Goal: Task Accomplishment & Management: Manage account settings

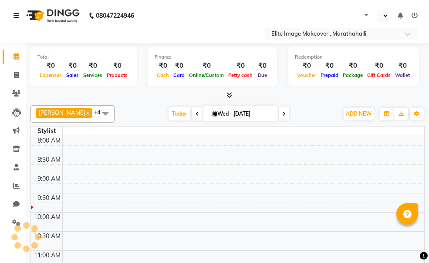
select select "en"
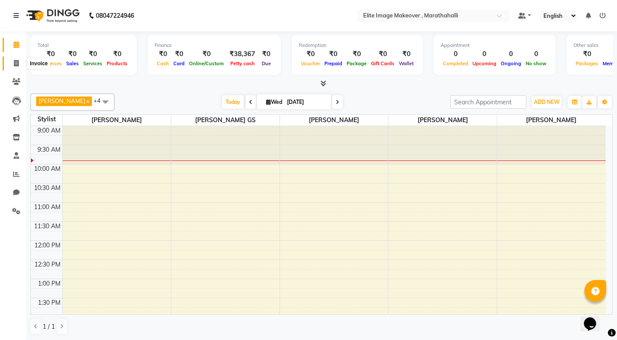
click at [17, 64] on icon at bounding box center [16, 63] width 5 height 7
select select "service"
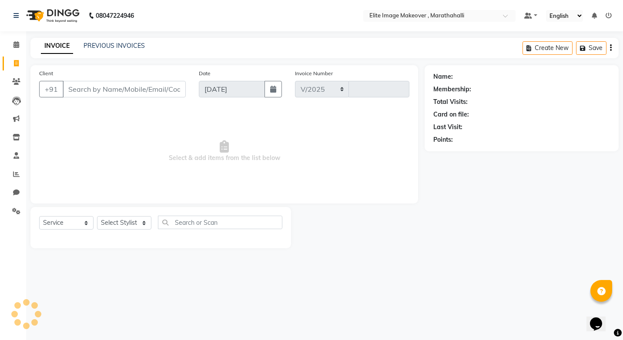
select select "8005"
type input "0953"
click at [435, 16] on icon at bounding box center [609, 16] width 6 height 6
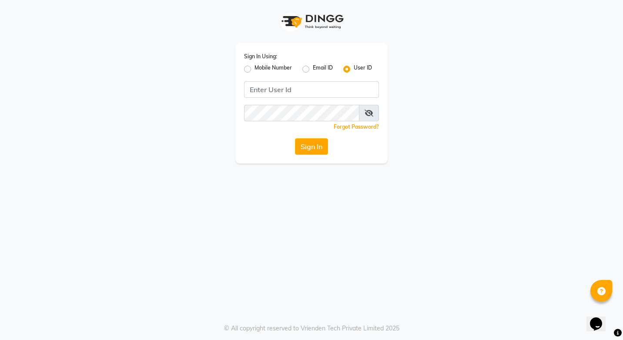
click at [255, 70] on label "Mobile Number" at bounding box center [273, 69] width 37 height 10
click at [255, 70] on input "Mobile Number" at bounding box center [258, 67] width 6 height 6
radio input "true"
radio input "false"
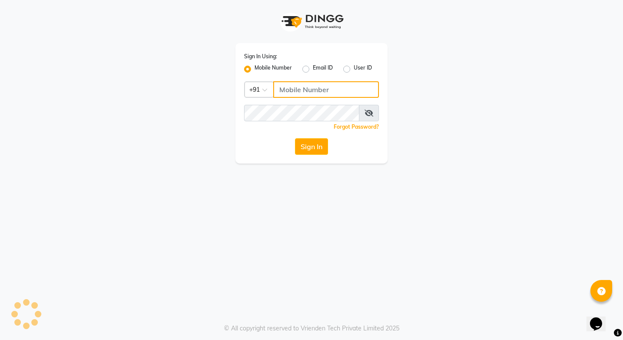
click at [306, 89] on input "Username" at bounding box center [326, 89] width 106 height 17
type input "7022107409"
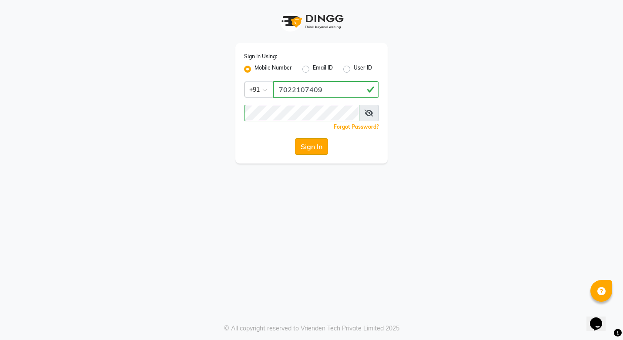
click at [318, 147] on button "Sign In" at bounding box center [311, 146] width 33 height 17
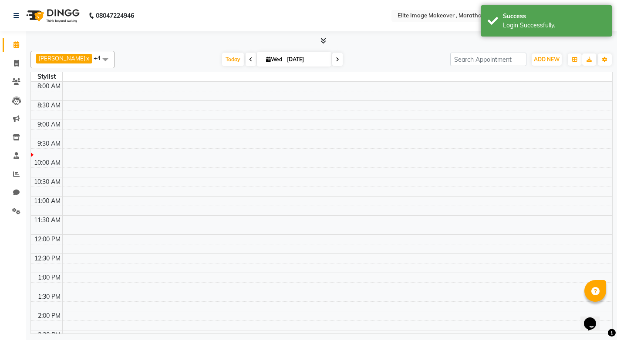
select select "en"
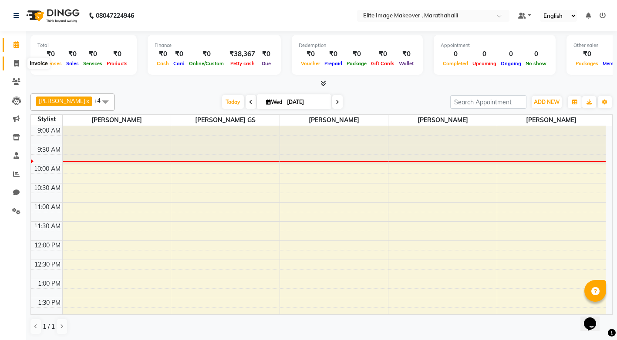
click at [17, 63] on icon at bounding box center [16, 63] width 5 height 7
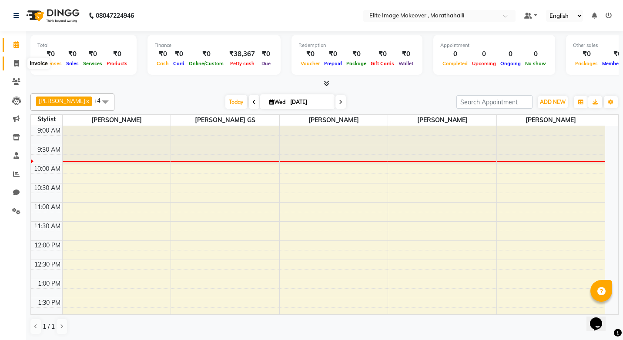
select select "service"
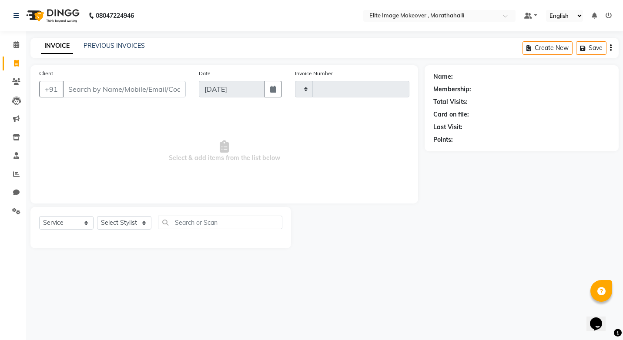
type input "0953"
select select "8005"
click at [14, 44] on icon at bounding box center [16, 44] width 6 height 7
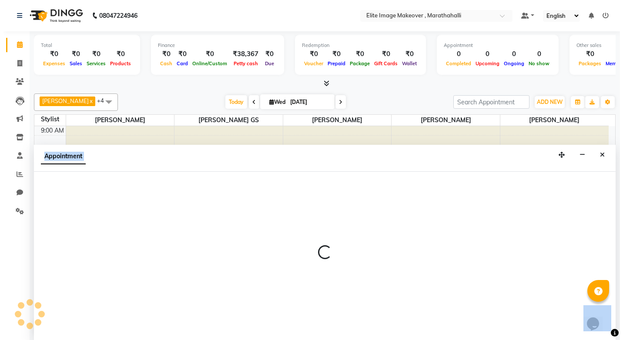
scroll to position [0, 0]
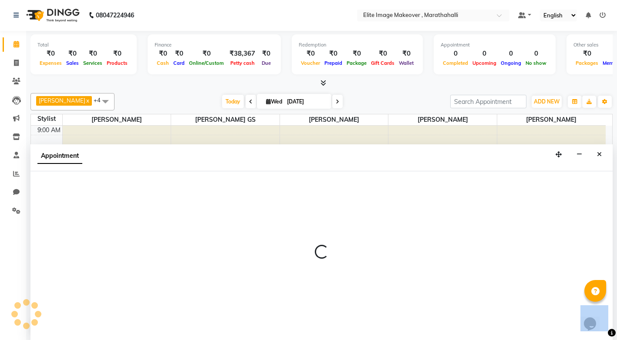
select select "87441"
select select "660"
select select "tentative"
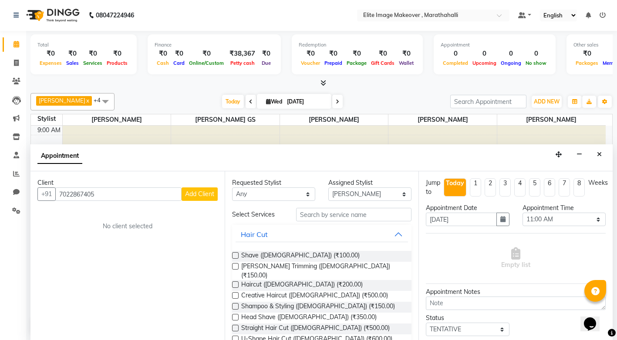
type input "7022867405"
click at [199, 195] on span "Add Client" at bounding box center [199, 194] width 29 height 8
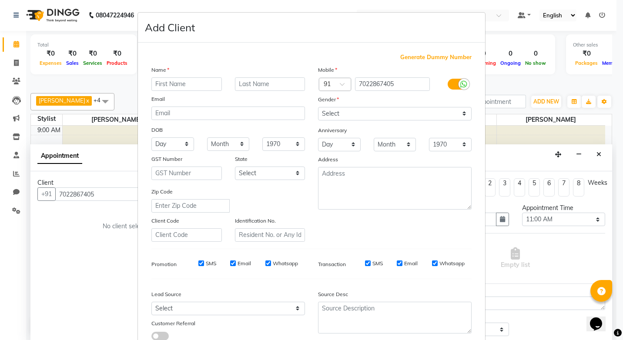
click at [162, 85] on input "text" at bounding box center [186, 83] width 71 height 13
type input "abhishek"
click at [435, 113] on select "Select Male Female Other Prefer Not To Say" at bounding box center [395, 113] width 154 height 13
select select "male"
click at [318, 107] on select "Select Male Female Other Prefer Not To Say" at bounding box center [395, 113] width 154 height 13
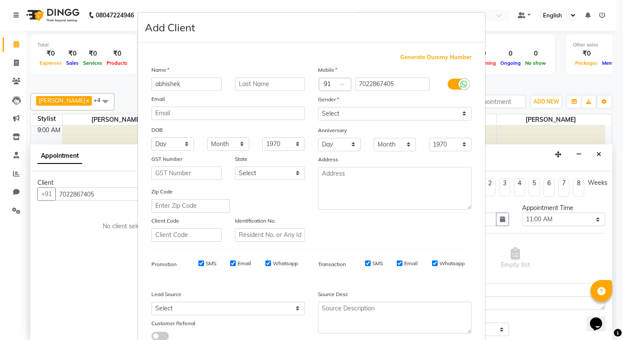
drag, startPoint x: 607, startPoint y: 198, endPoint x: 614, endPoint y: 246, distance: 48.4
click at [435, 246] on ngb-modal-window "Add Client Generate Dummy Number Name abhishek Email DOB Day 01 02 03 04 05 06 …" at bounding box center [311, 170] width 623 height 340
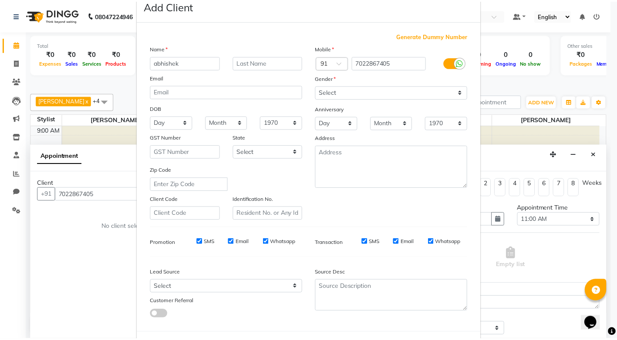
scroll to position [61, 0]
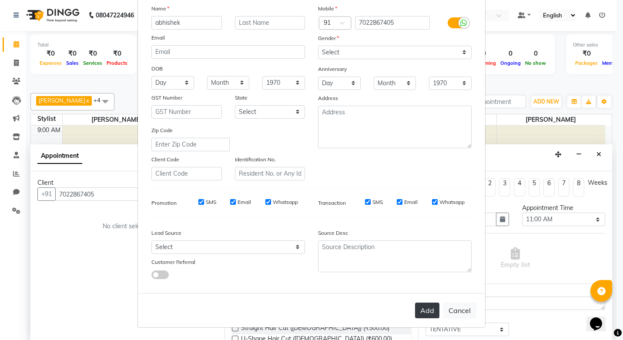
click at [420, 263] on button "Add" at bounding box center [427, 311] width 24 height 16
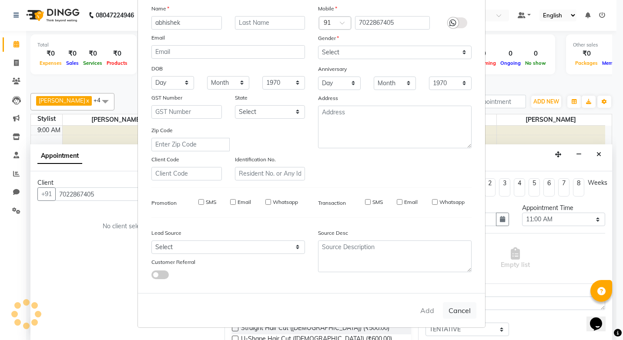
select select
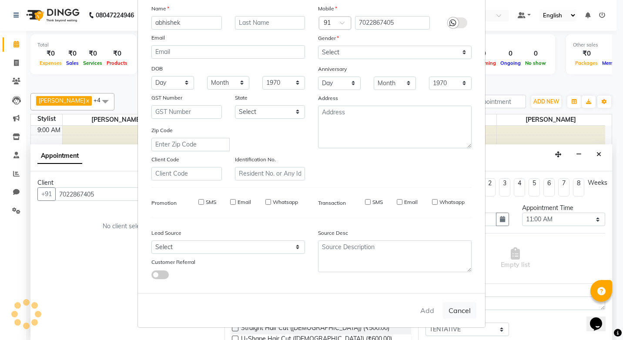
select select
checkbox input "false"
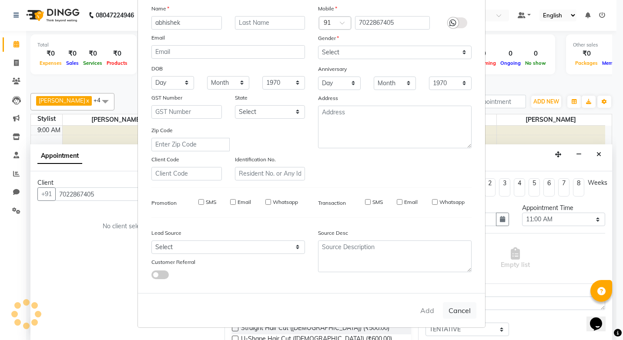
checkbox input "false"
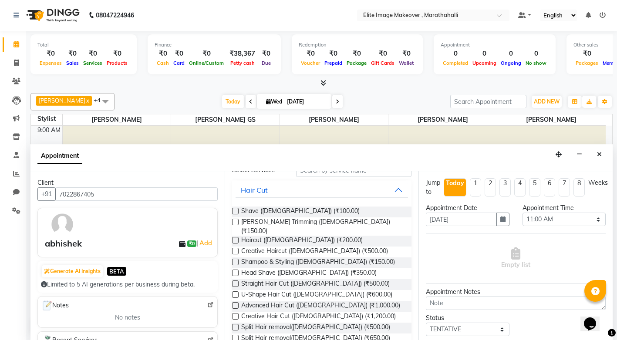
scroll to position [34, 0]
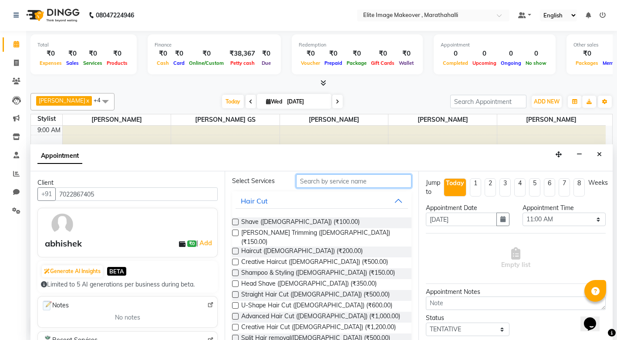
click at [323, 182] on input "text" at bounding box center [353, 181] width 115 height 13
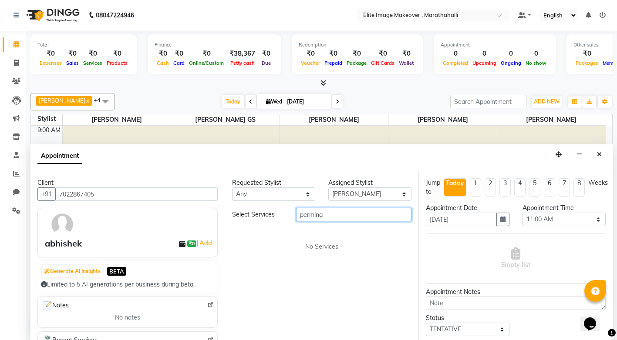
scroll to position [52, 0]
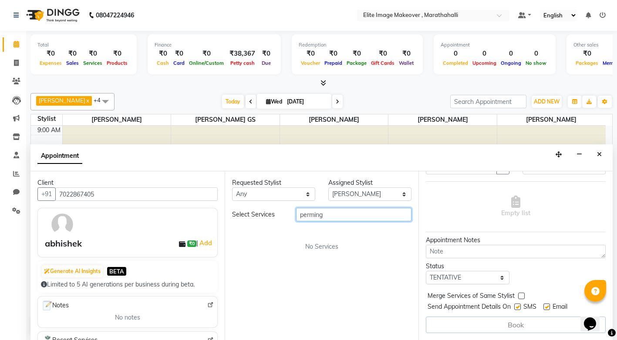
click at [368, 217] on input "perming" at bounding box center [353, 214] width 115 height 13
type input "perming"
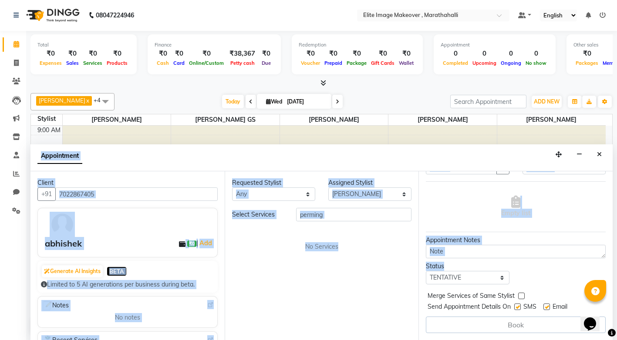
drag, startPoint x: 605, startPoint y: 263, endPoint x: 624, endPoint y: 359, distance: 98.6
click at [435, 263] on html "08047224946 Select Location × Elite Image Makeover , Marathahalli Default Panel…" at bounding box center [308, 170] width 617 height 340
drag, startPoint x: 624, startPoint y: 359, endPoint x: 583, endPoint y: 227, distance: 138.5
click at [435, 227] on div "Empty list" at bounding box center [516, 206] width 180 height 43
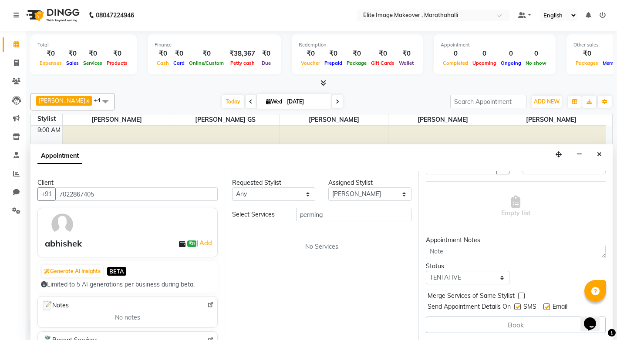
drag, startPoint x: 617, startPoint y: 229, endPoint x: 623, endPoint y: 251, distance: 22.6
click at [435, 251] on html "08047224946 Select Location × Elite Image Makeover , Marathahalli Default Panel…" at bounding box center [308, 170] width 617 height 340
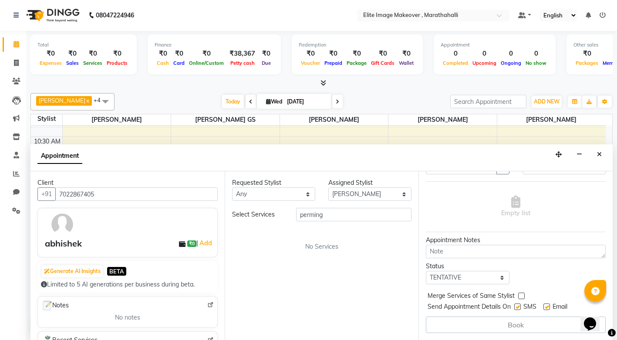
scroll to position [34, 0]
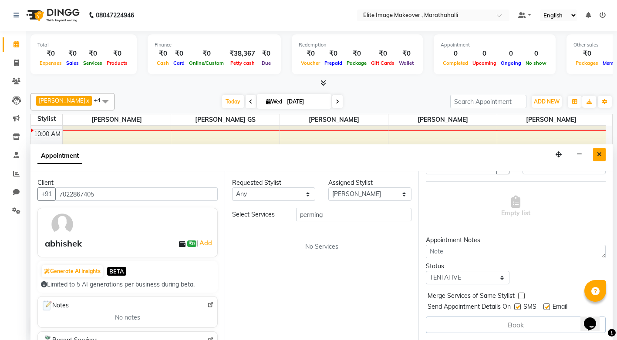
click at [435, 153] on icon "Close" at bounding box center [599, 154] width 5 height 6
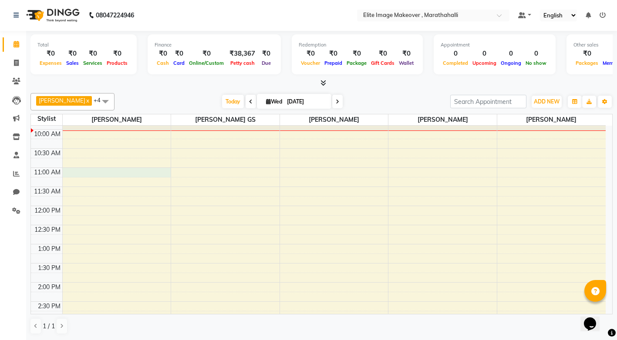
click at [89, 175] on div "9:00 AM 9:30 AM 10:00 AM 10:30 AM 11:00 AM 11:30 AM 12:00 PM 12:30 PM 1:00 PM 1…" at bounding box center [318, 340] width 575 height 498
select select "87441"
select select "660"
select select "tentative"
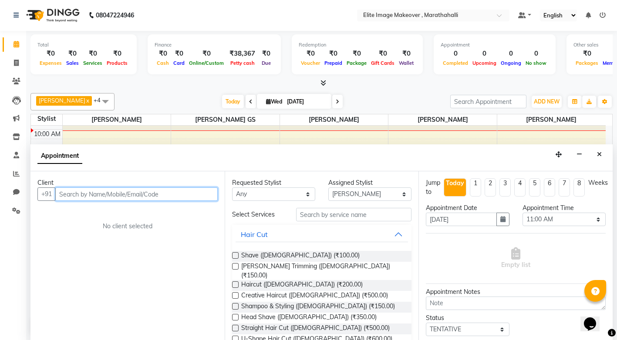
click at [145, 192] on input "text" at bounding box center [136, 194] width 162 height 13
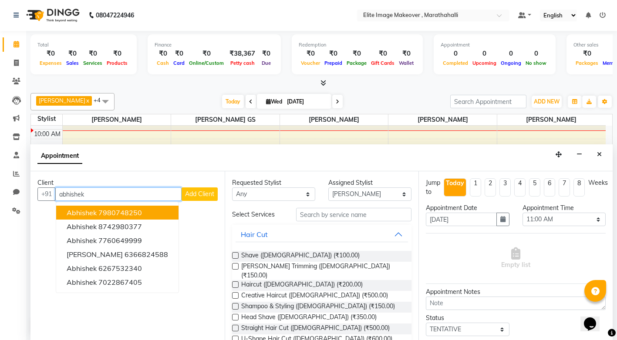
click at [125, 212] on ngb-highlight "7980748250" at bounding box center [120, 213] width 44 height 9
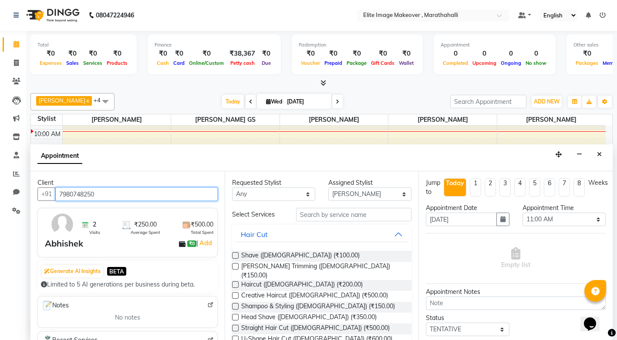
type input "7980748250"
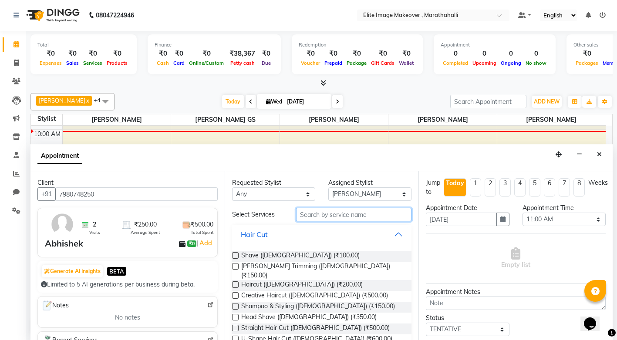
click at [335, 213] on input "text" at bounding box center [353, 214] width 115 height 13
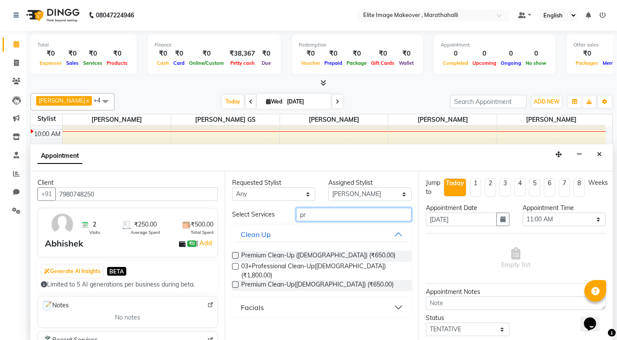
type input "p"
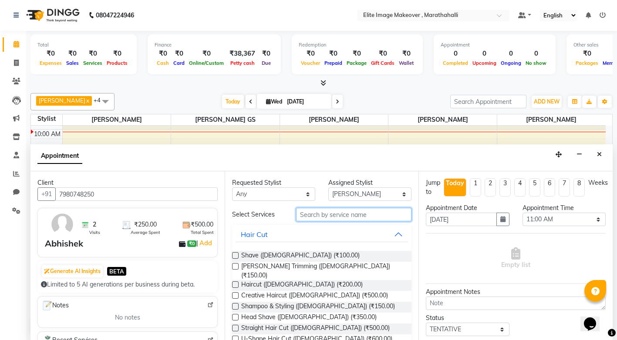
scroll to position [52, 0]
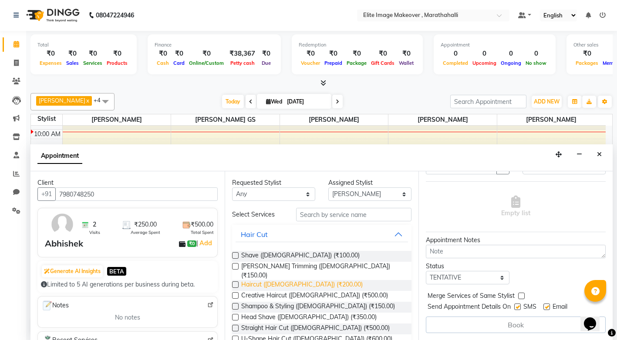
click at [299, 263] on span "Haircut (Male) (₹200.00)" at bounding box center [301, 285] width 121 height 11
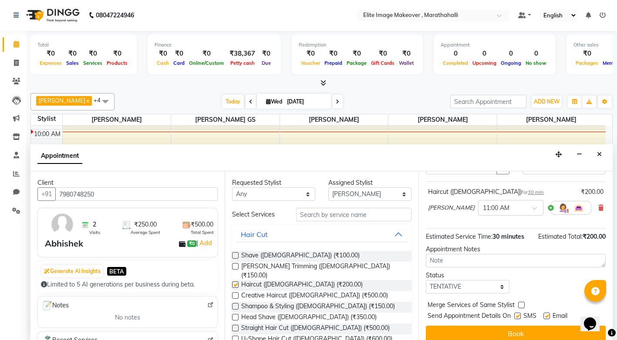
checkbox input "false"
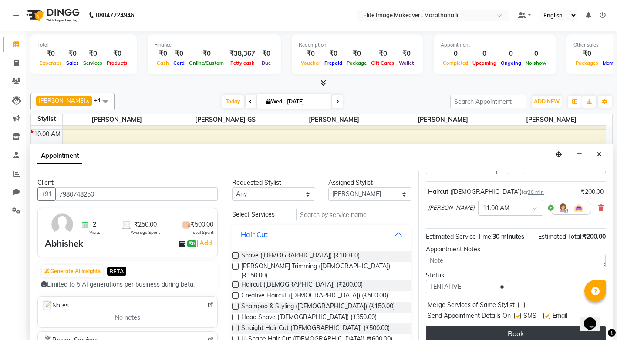
click at [435, 263] on button "Book" at bounding box center [516, 334] width 180 height 16
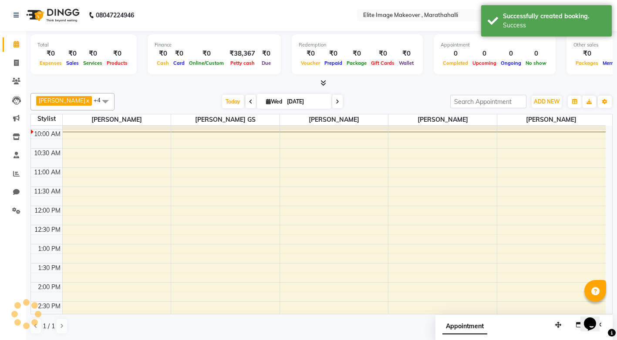
scroll to position [0, 0]
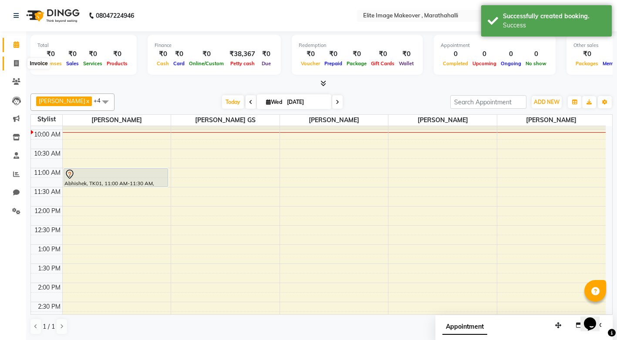
click at [17, 64] on icon at bounding box center [16, 63] width 5 height 7
select select "service"
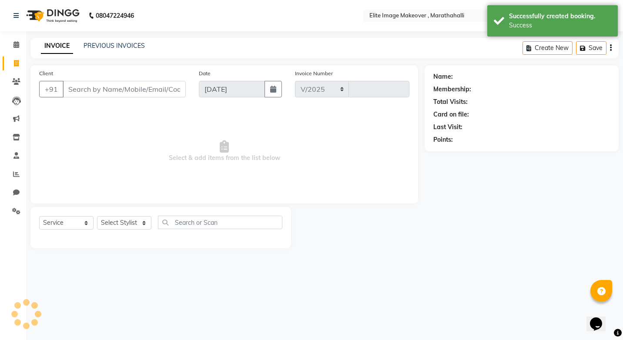
select select "8005"
type input "0953"
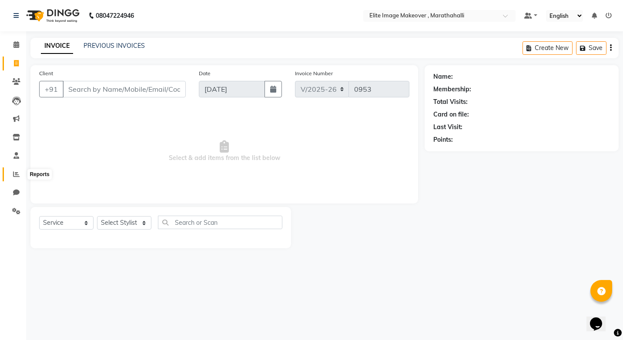
click at [13, 174] on span at bounding box center [16, 175] width 15 height 10
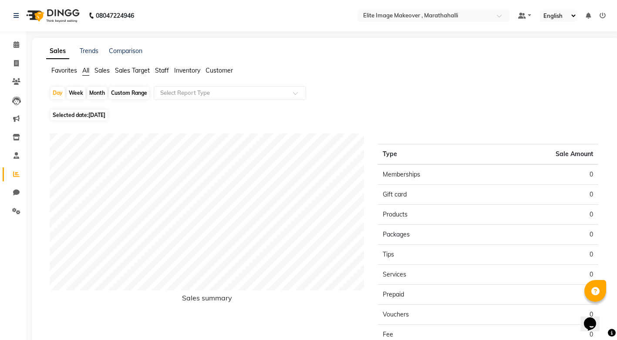
click at [102, 67] on span "Sales" at bounding box center [101, 71] width 15 height 8
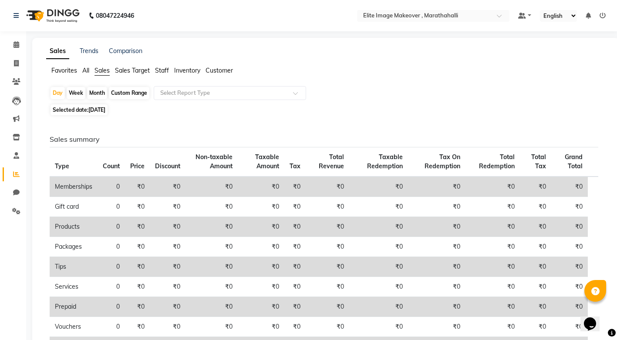
click at [90, 112] on span "[DATE]" at bounding box center [96, 110] width 17 height 7
select select "9"
select select "2025"
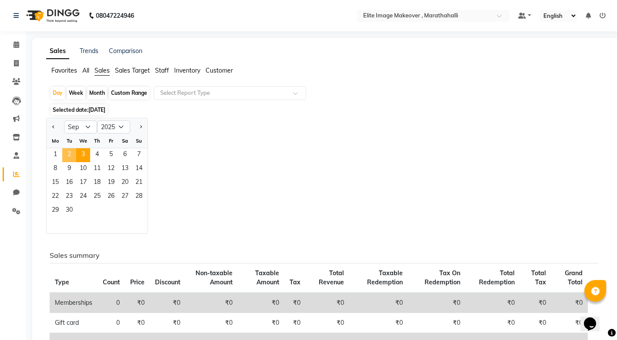
click at [74, 154] on span "2" at bounding box center [69, 155] width 14 height 14
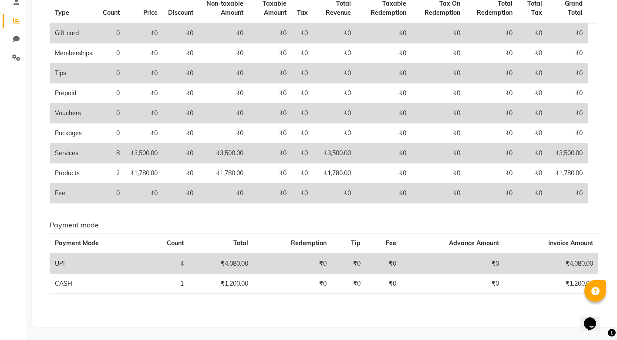
scroll to position [151, 0]
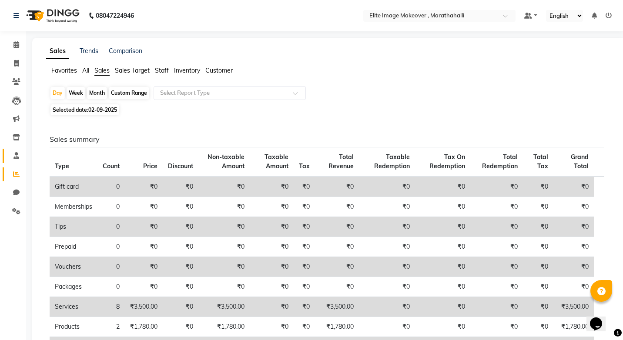
select select "service"
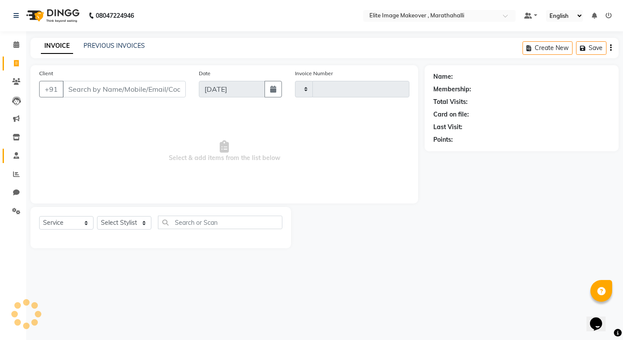
type input "0953"
select select "8005"
click at [16, 175] on icon at bounding box center [16, 174] width 7 height 7
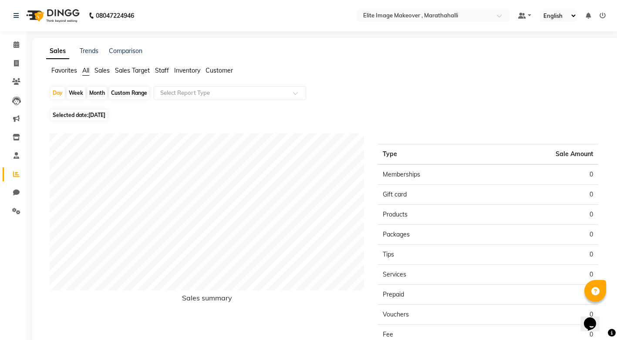
click at [166, 72] on span "Staff" at bounding box center [162, 71] width 14 height 8
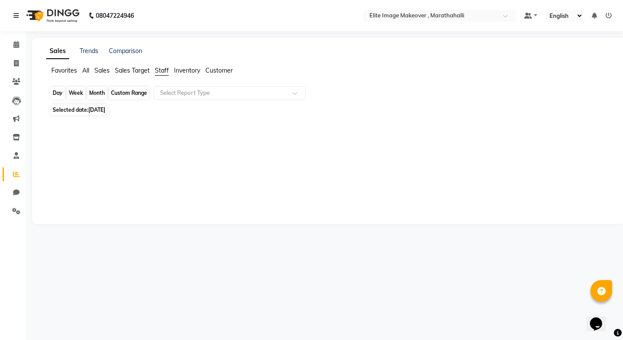
click at [61, 91] on div "Day" at bounding box center [57, 93] width 14 height 12
select select "9"
select select "2025"
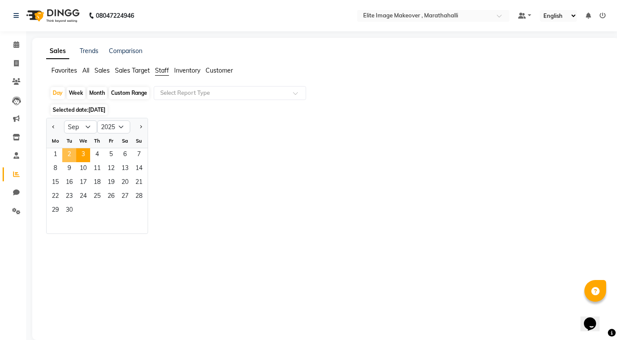
click at [68, 155] on span "2" at bounding box center [69, 155] width 14 height 14
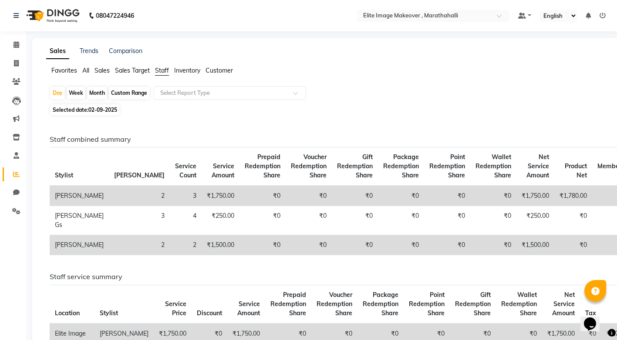
click at [102, 71] on span "Sales" at bounding box center [101, 71] width 15 height 8
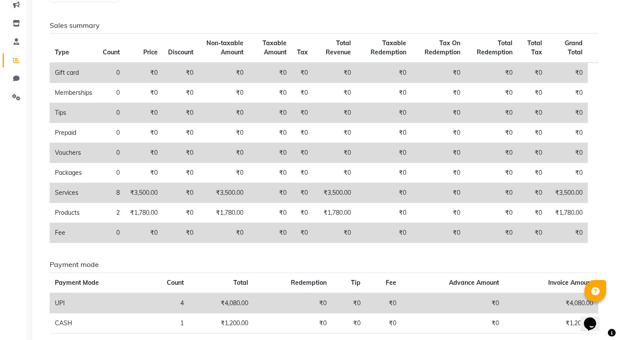
scroll to position [154, 0]
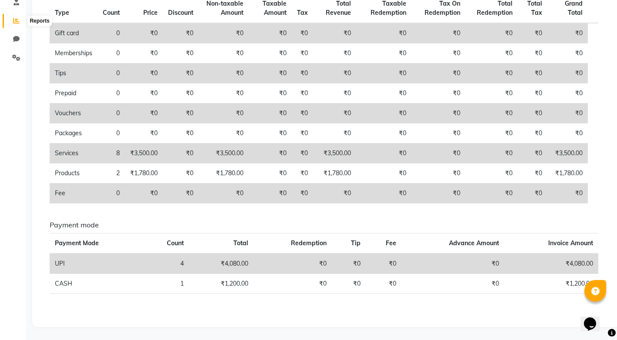
click at [19, 22] on icon at bounding box center [16, 20] width 7 height 7
click at [13, 18] on icon at bounding box center [16, 20] width 7 height 7
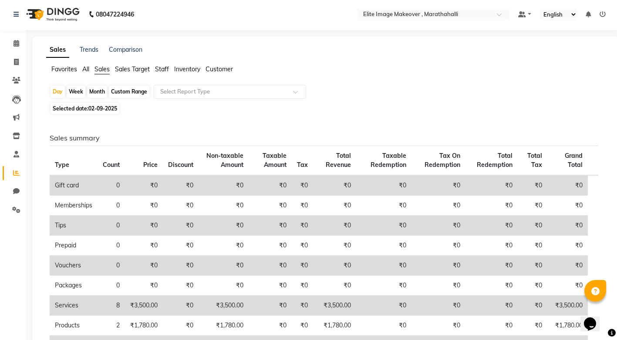
scroll to position [1, 0]
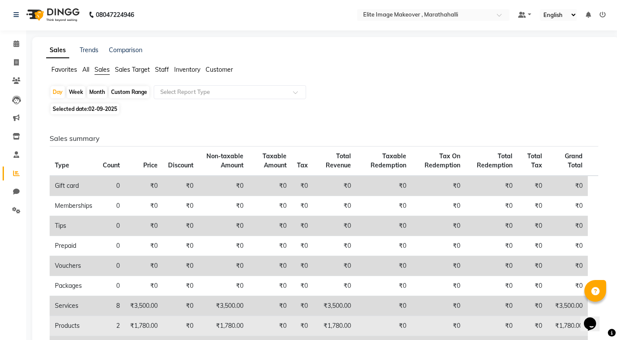
click at [111, 263] on td "2" at bounding box center [111, 326] width 27 height 20
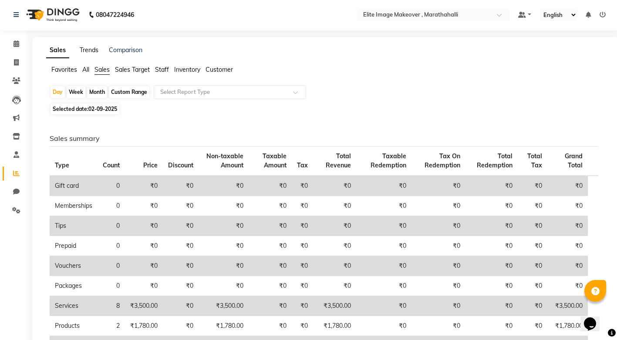
click at [87, 52] on link "Trends" at bounding box center [89, 50] width 19 height 8
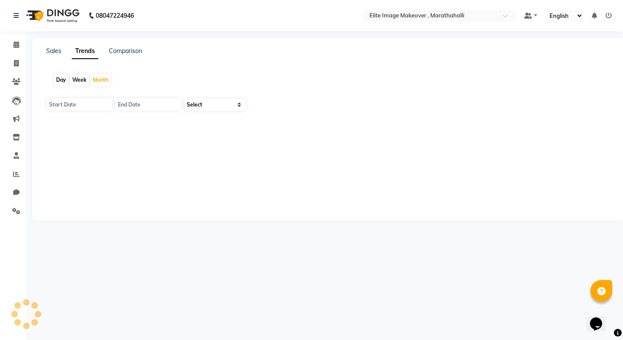
type input "01-09-2025"
type input "30-09-2025"
click at [127, 49] on link "Comparison" at bounding box center [126, 51] width 34 height 8
select select "single_date"
select select "single_date_dash"
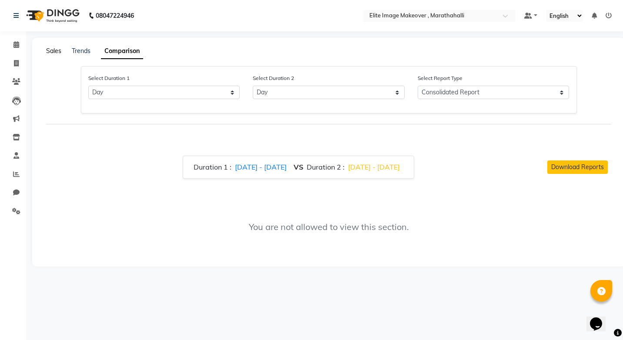
click at [49, 52] on link "Sales" at bounding box center [53, 51] width 15 height 8
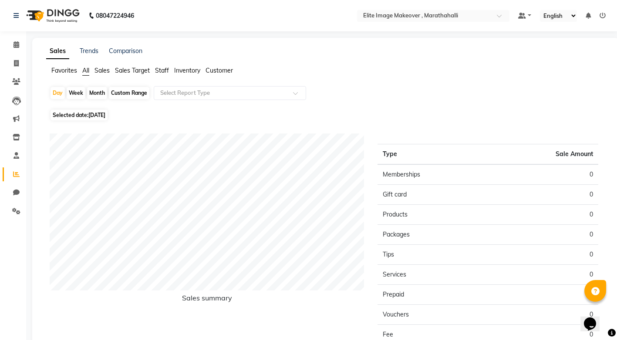
click at [188, 71] on span "Inventory" at bounding box center [187, 71] width 26 height 8
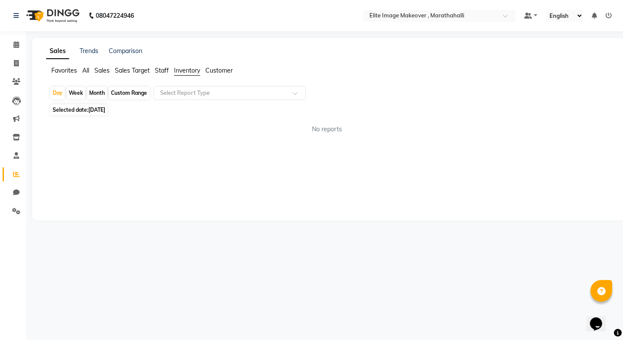
click at [226, 70] on span "Customer" at bounding box center [218, 71] width 27 height 8
click at [18, 63] on icon at bounding box center [16, 63] width 5 height 7
select select "service"
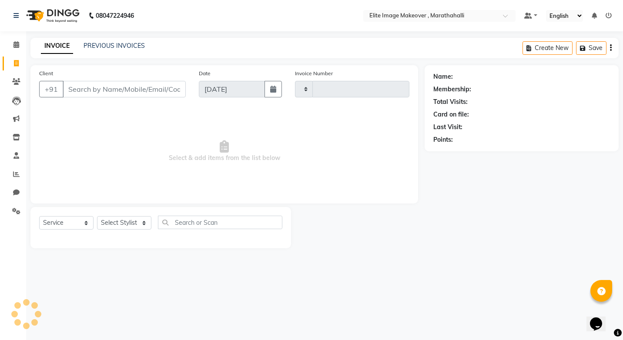
type input "0953"
select select "8005"
click at [114, 46] on link "PREVIOUS INVOICES" at bounding box center [114, 46] width 61 height 8
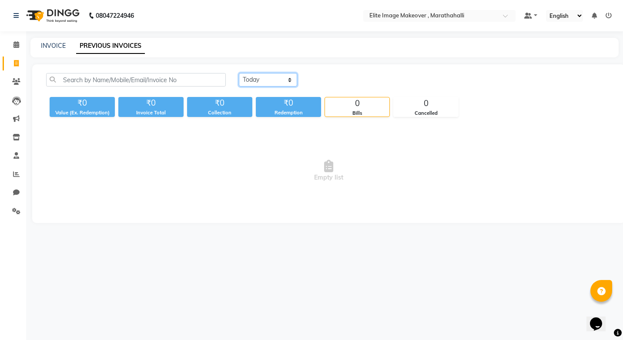
click at [289, 78] on select "Today Yesterday Custom Range" at bounding box center [268, 79] width 58 height 13
select select "yesterday"
click at [239, 73] on select "Today Yesterday Custom Range" at bounding box center [268, 79] width 58 height 13
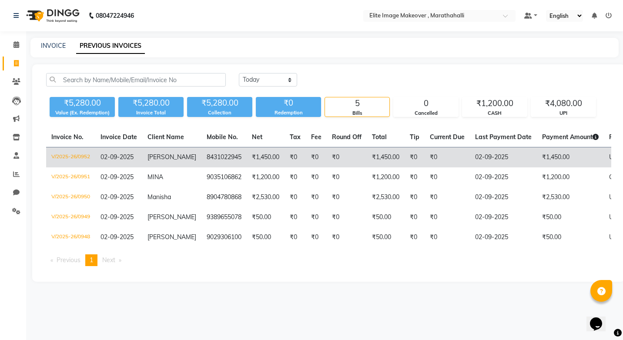
click at [154, 165] on td "smriti" at bounding box center [171, 158] width 59 height 20
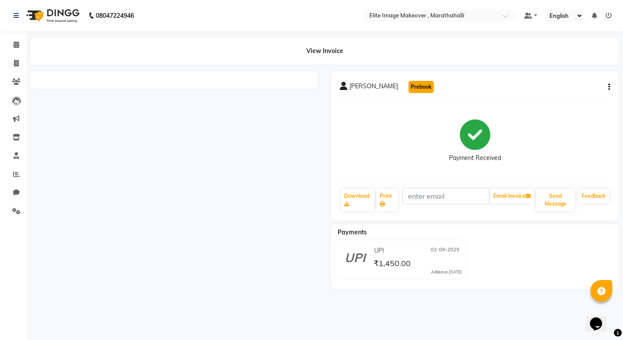
click at [409, 84] on button "Prebook" at bounding box center [421, 87] width 25 height 12
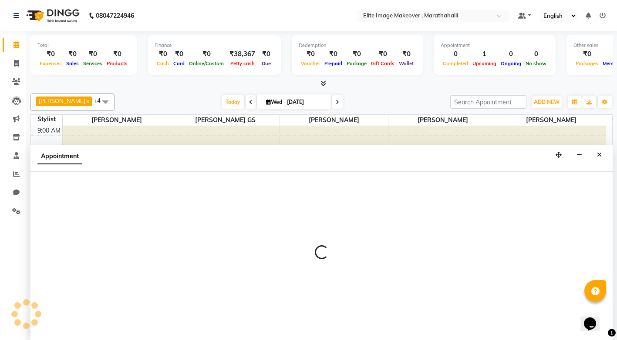
scroll to position [0, 0]
select select "87886"
select select "600"
select select "tentative"
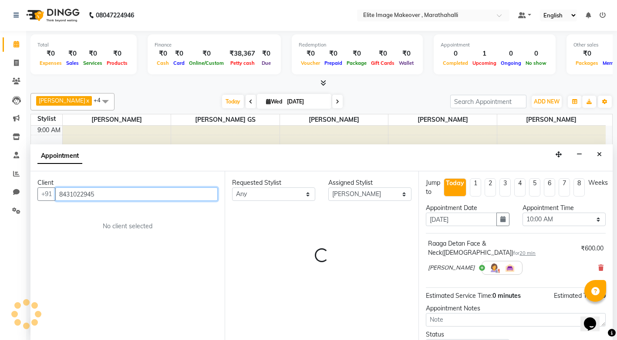
scroll to position [39, 0]
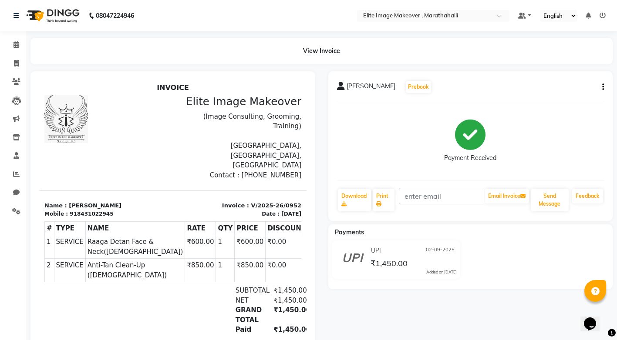
drag, startPoint x: 609, startPoint y: 197, endPoint x: 608, endPoint y: 191, distance: 5.8
click at [608, 191] on div "smriti Prebook Payment Received Download Print Email Invoice Send Message Feedb…" at bounding box center [470, 146] width 285 height 150
drag, startPoint x: 136, startPoint y: 94, endPoint x: 19, endPoint y: 63, distance: 121.0
click at [19, 63] on span at bounding box center [16, 64] width 15 height 10
select select "service"
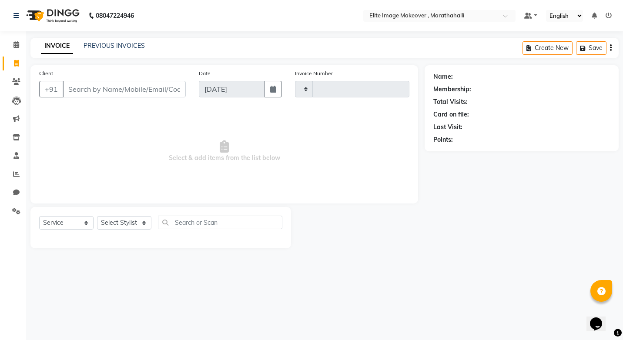
type input "0953"
select select "8005"
click at [269, 90] on button "button" at bounding box center [273, 89] width 17 height 17
select select "9"
select select "2025"
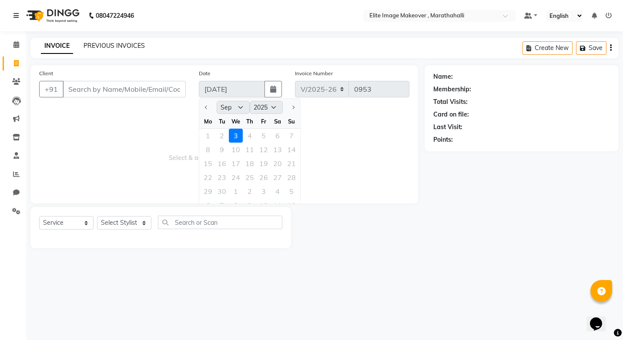
click at [88, 44] on link "PREVIOUS INVOICES" at bounding box center [114, 46] width 61 height 8
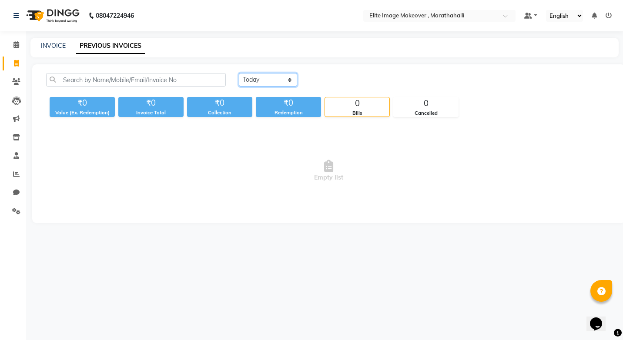
click at [283, 80] on select "Today Yesterday Custom Range" at bounding box center [268, 79] width 58 height 13
select select "yesterday"
click at [239, 73] on select "Today Yesterday Custom Range" at bounding box center [268, 79] width 58 height 13
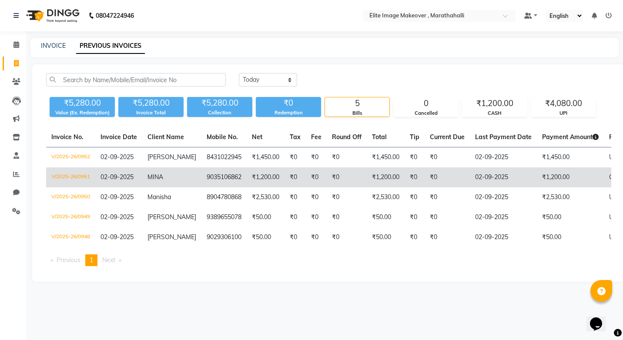
click at [186, 180] on td "MINA" at bounding box center [171, 178] width 59 height 20
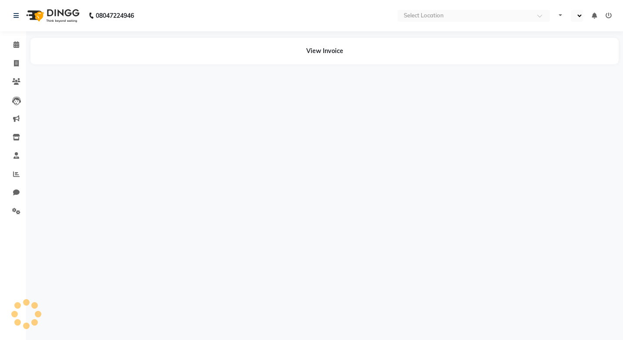
select select "en"
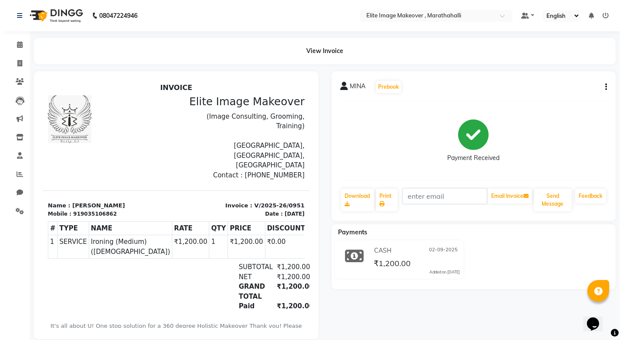
scroll to position [7, 0]
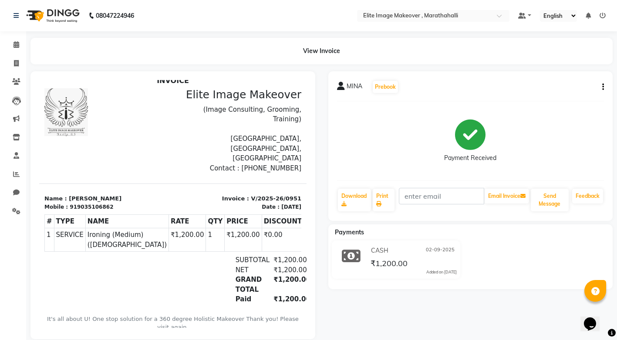
drag, startPoint x: 300, startPoint y: 161, endPoint x: 343, endPoint y: 259, distance: 107.8
click at [15, 63] on icon at bounding box center [16, 63] width 5 height 7
select select "8005"
select select "service"
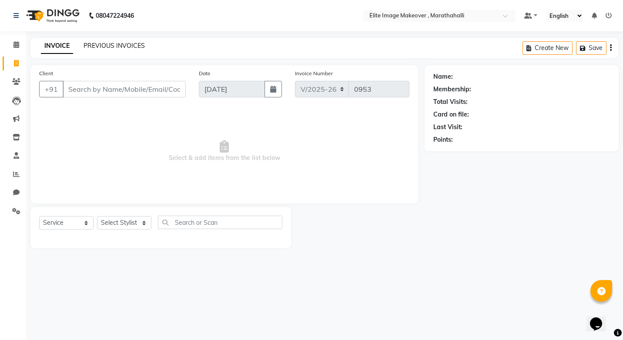
click at [103, 44] on link "PREVIOUS INVOICES" at bounding box center [114, 46] width 61 height 8
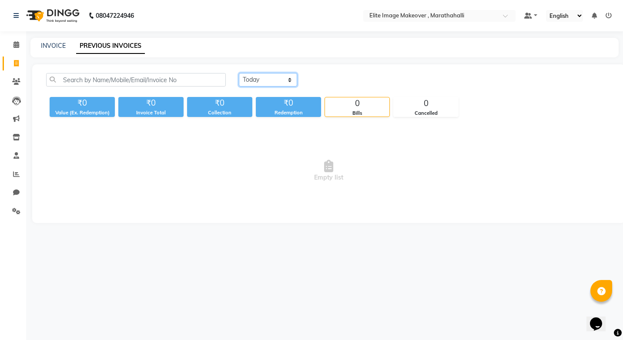
click at [277, 80] on select "Today Yesterday Custom Range" at bounding box center [268, 79] width 58 height 13
select select "yesterday"
click at [239, 73] on select "Today Yesterday Custom Range" at bounding box center [268, 79] width 58 height 13
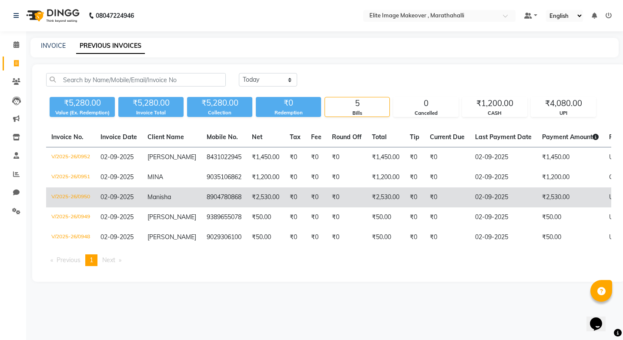
click at [269, 203] on td "₹2,530.00" at bounding box center [266, 198] width 38 height 20
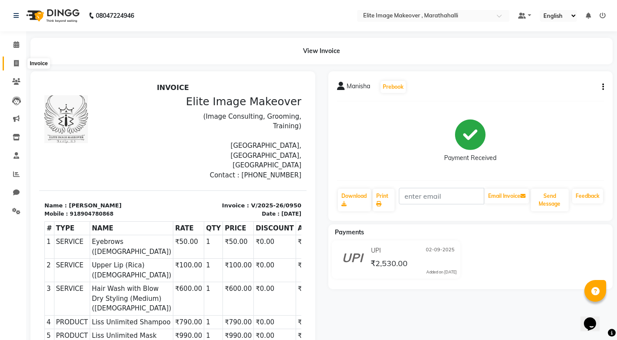
click at [17, 65] on icon at bounding box center [16, 63] width 5 height 7
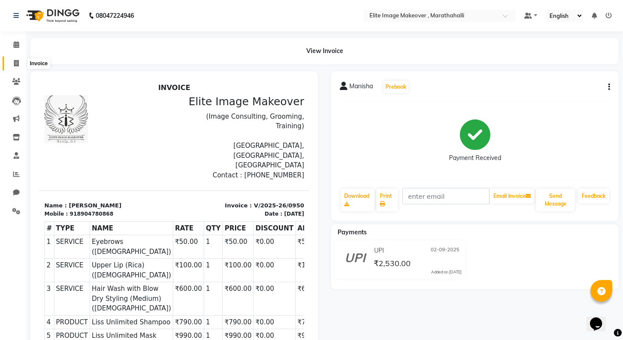
select select "8005"
select select "service"
